Goal: Register for event/course

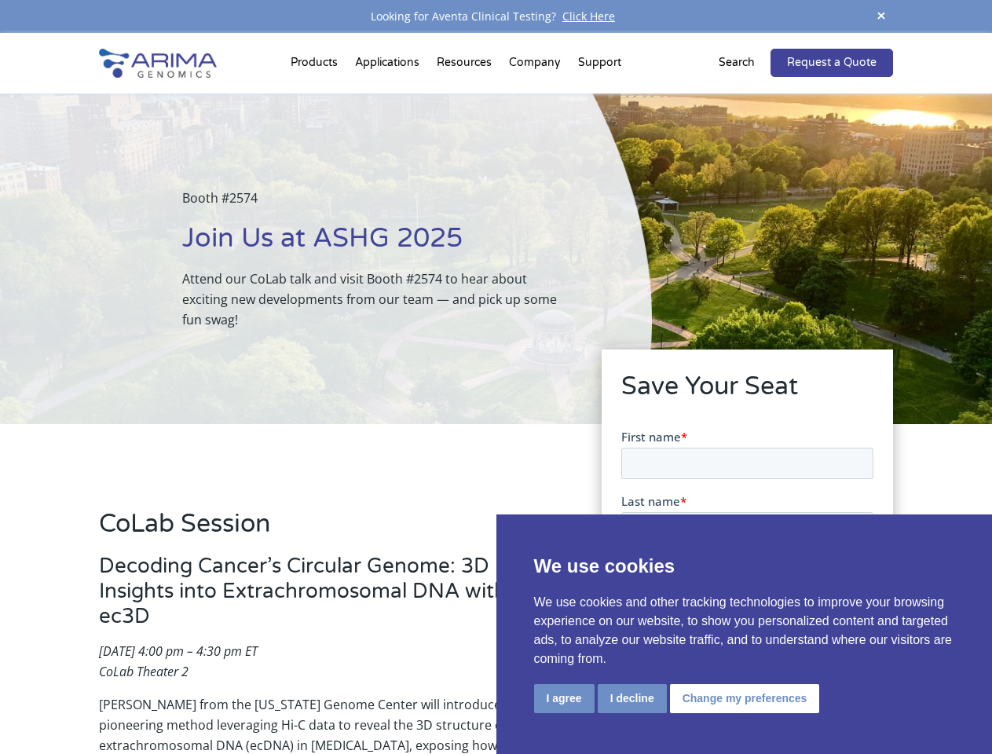
click at [496, 377] on div "Booth #2574 Join Us at ASHG 2025 Attend our CoLab talk and visit Booth #2574 to…" at bounding box center [326, 258] width 652 height 331
click at [564, 698] on button "I agree" at bounding box center [564, 698] width 60 height 29
click at [631, 718] on input "I'd like to schedule a meeting at the booth" at bounding box center [629, 717] width 10 height 10
click at [741, 718] on span "I'd like to schedule a meeting at the booth" at bounding box center [750, 718] width 225 height 16
click at [635, 718] on input "I'd like to schedule a meeting at the booth" at bounding box center [629, 717] width 10 height 10
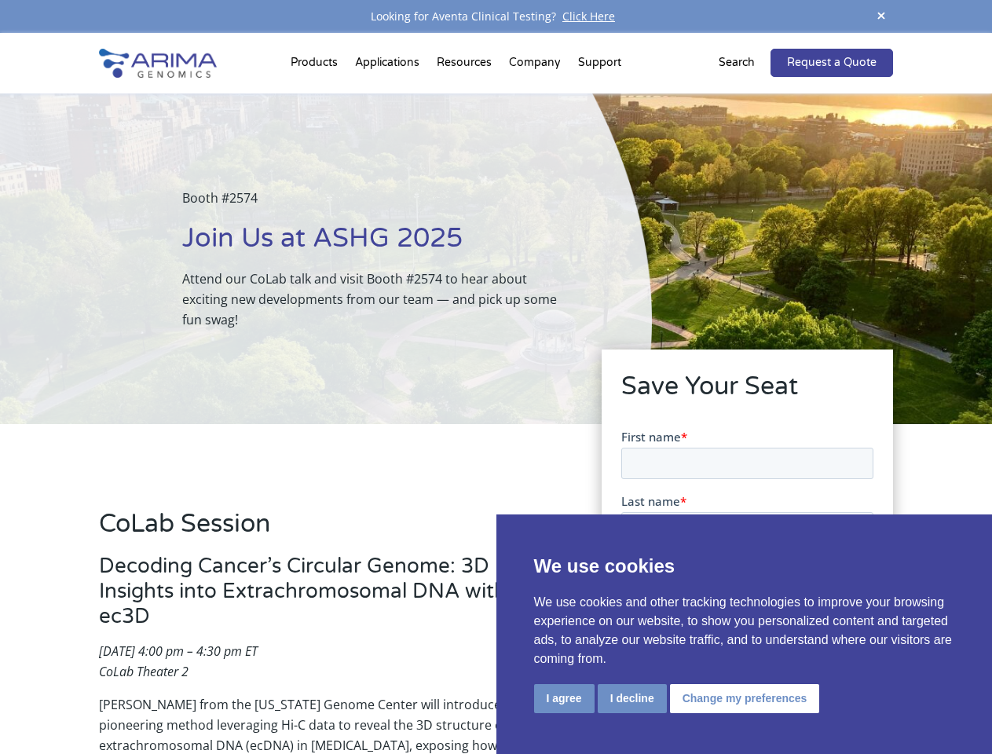
checkbox input "false"
click at [881, 16] on span at bounding box center [881, 16] width 24 height 21
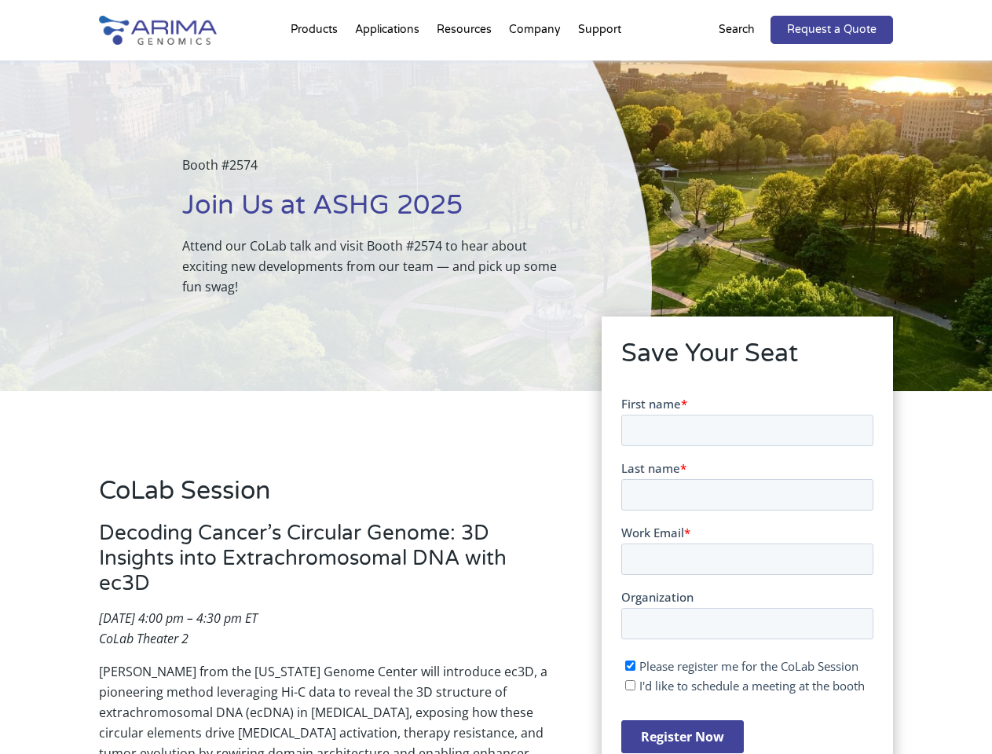
click at [316, 66] on div "Booth #2574 Join Us at ASHG 2025 Attend our CoLab talk and visit Booth #2574 to…" at bounding box center [326, 225] width 652 height 331
click at [466, 66] on div "Booth #2574 Join Us at ASHG 2025 Attend our CoLab talk and visit Booth #2574 to…" at bounding box center [326, 225] width 652 height 331
click at [536, 66] on div "Booth #2574 Join Us at ASHG 2025 Attend our CoLab talk and visit Booth #2574 to…" at bounding box center [326, 225] width 652 height 331
click at [599, 66] on div "Booth #2574 Join Us at ASHG 2025 Attend our CoLab talk and visit Booth #2574 to…" at bounding box center [326, 225] width 652 height 331
